Goal: Go to known website: Access a specific website the user already knows

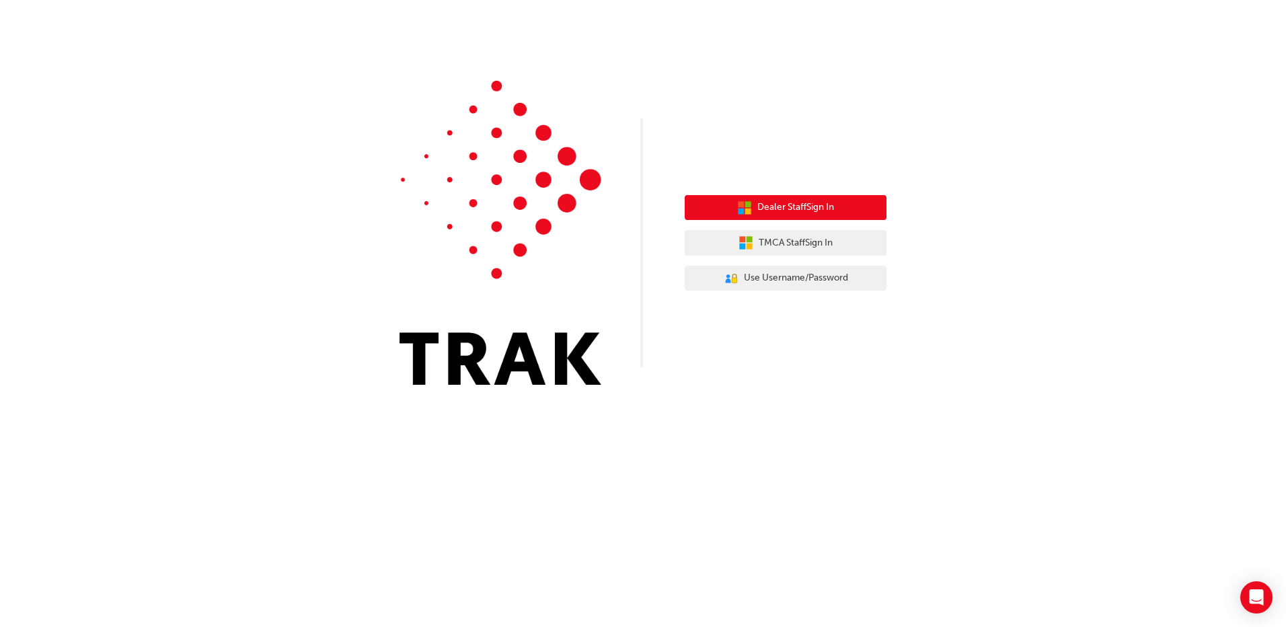
click at [776, 213] on span "Dealer Staff Sign In" at bounding box center [795, 207] width 77 height 15
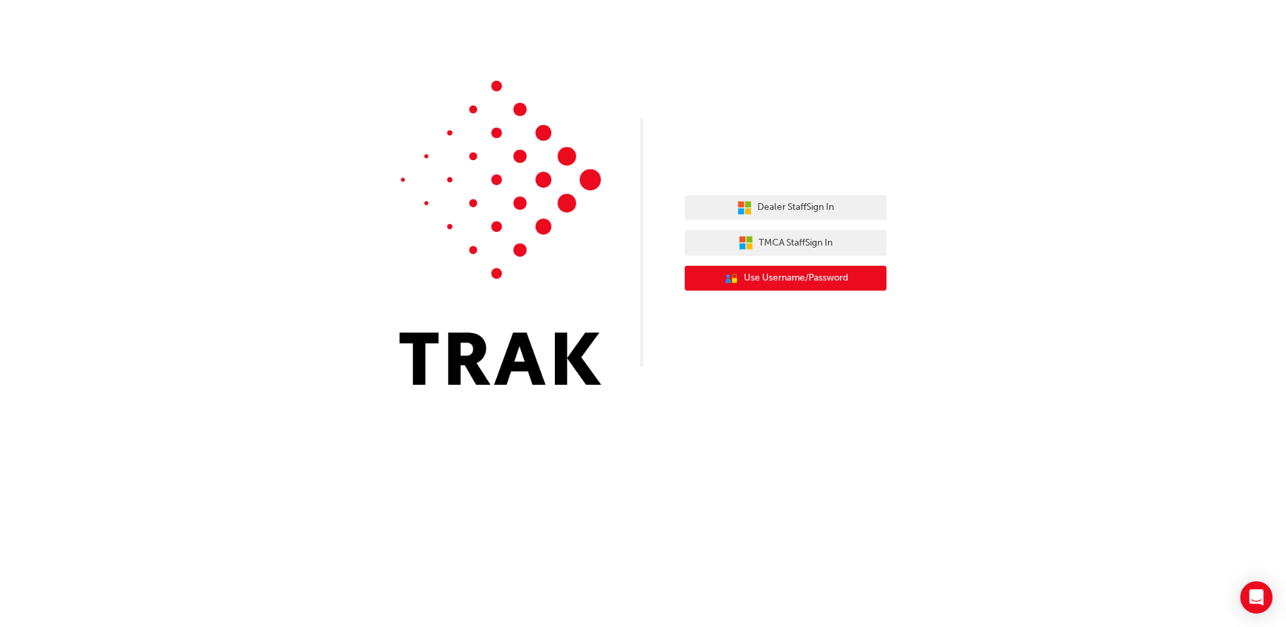
click at [782, 278] on span "Use Username/Password" at bounding box center [796, 277] width 104 height 15
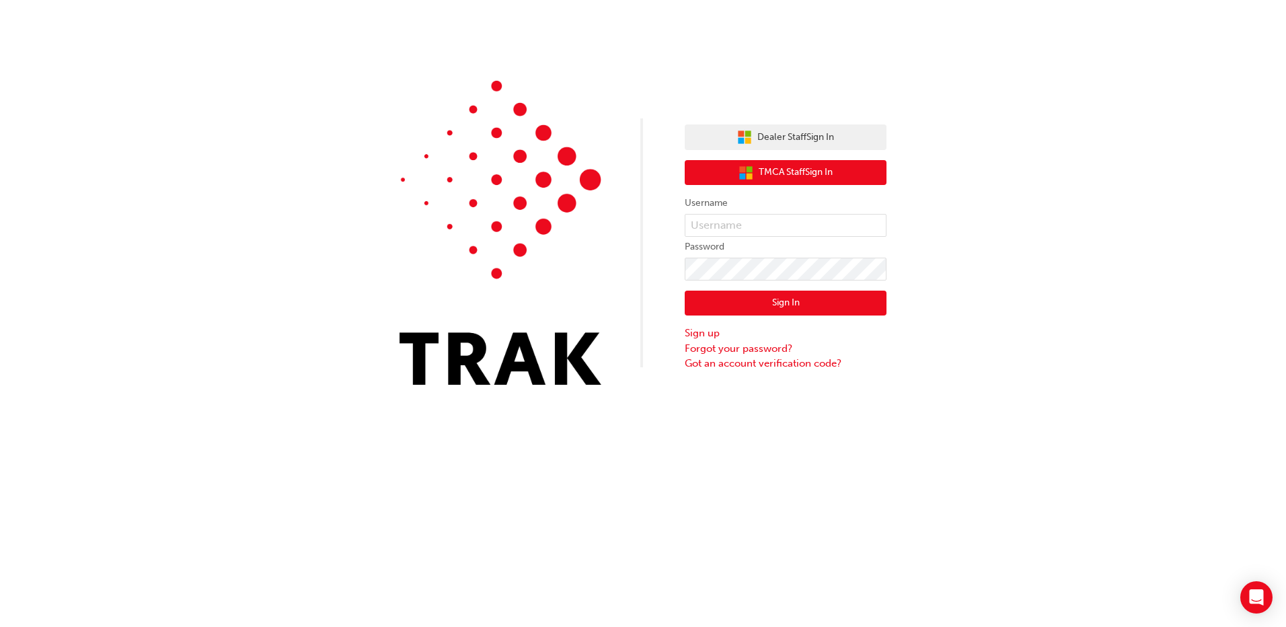
click at [747, 171] on icon "button" at bounding box center [750, 169] width 6 height 6
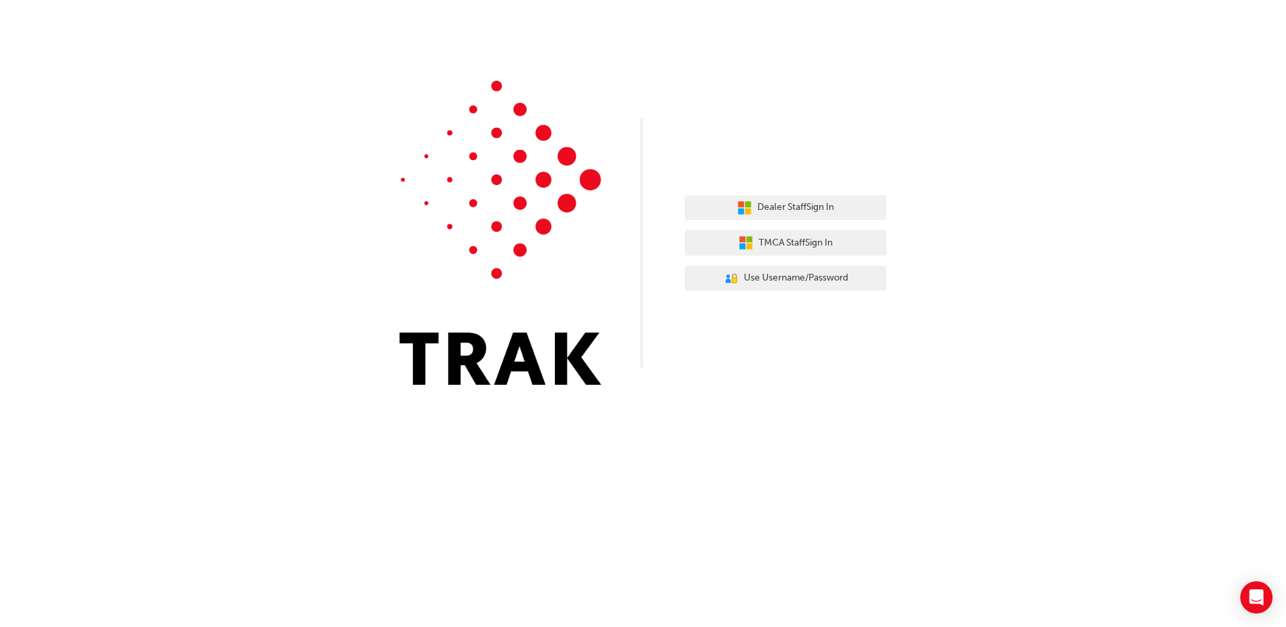
click at [288, 298] on div "Dealer Staff Sign In TMCA Staff Sign In User Authentication Icon - Blue Person,…" at bounding box center [643, 202] width 1286 height 405
